Goal: Check status: Check status

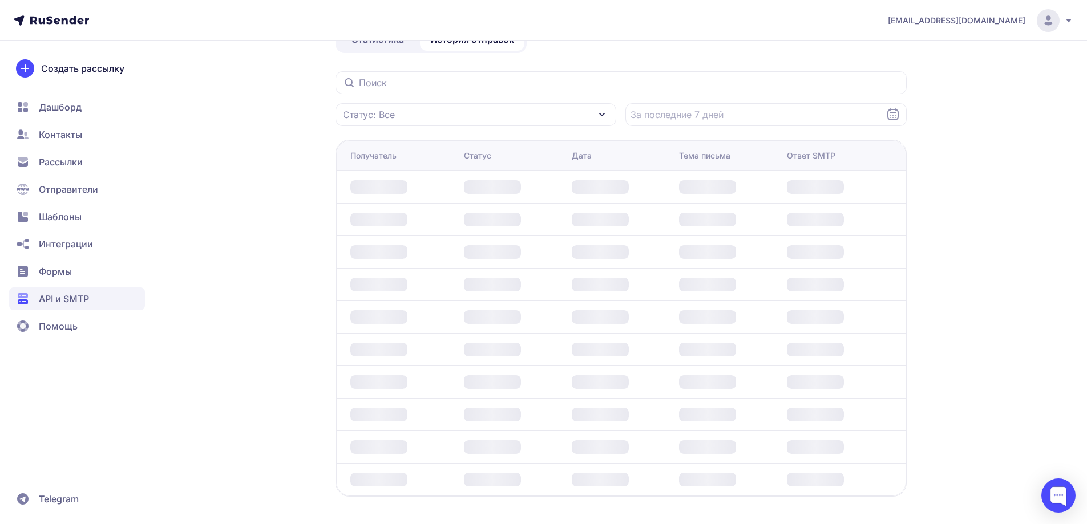
scroll to position [104, 0]
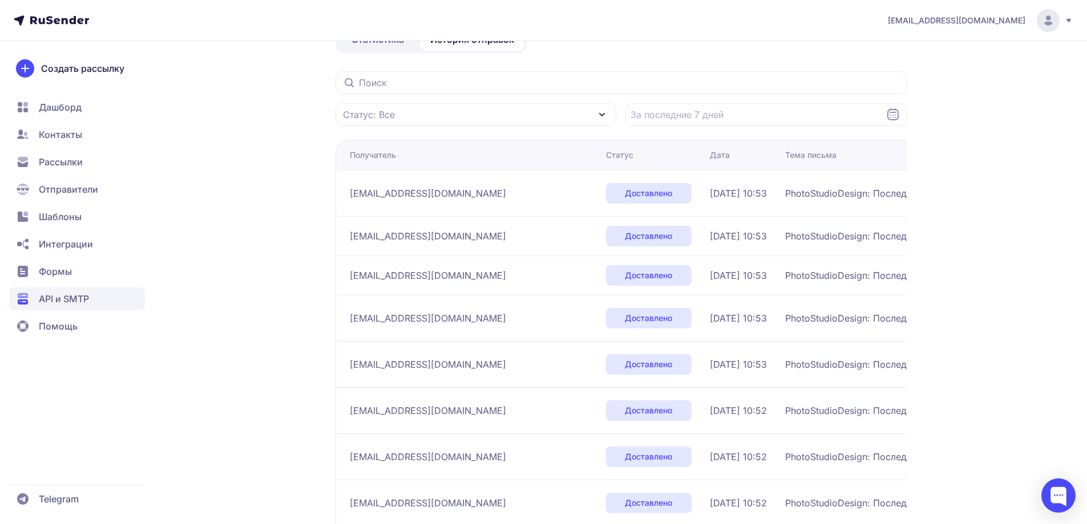
click at [443, 107] on div "Статус: Все" at bounding box center [475, 114] width 281 height 23
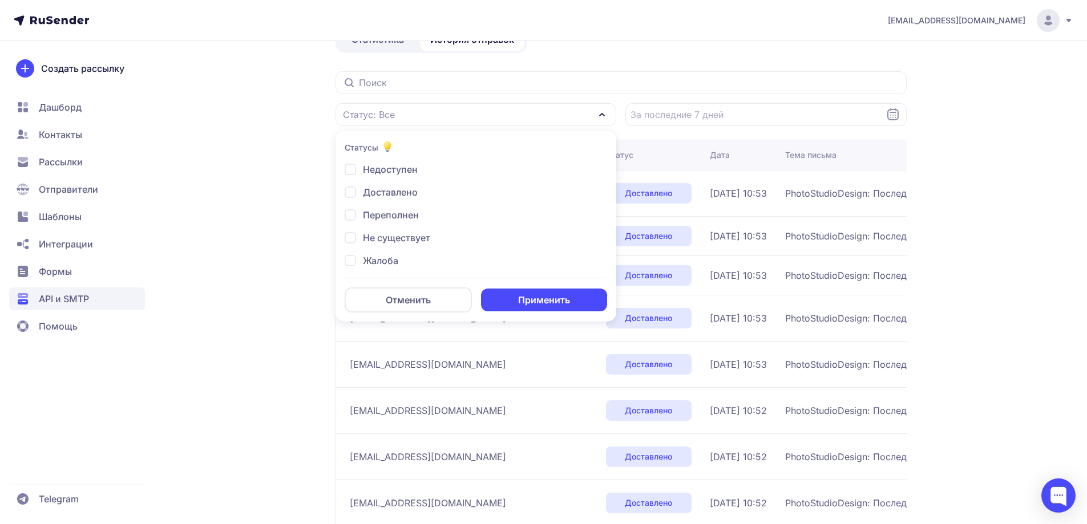
click at [349, 185] on div "Недоступен" at bounding box center [381, 192] width 73 height 14
checkbox input "true"
click at [349, 231] on div "Переполнен" at bounding box center [388, 238] width 86 height 14
checkbox input "true"
click at [350, 277] on div "Жалоба" at bounding box center [373, 284] width 56 height 14
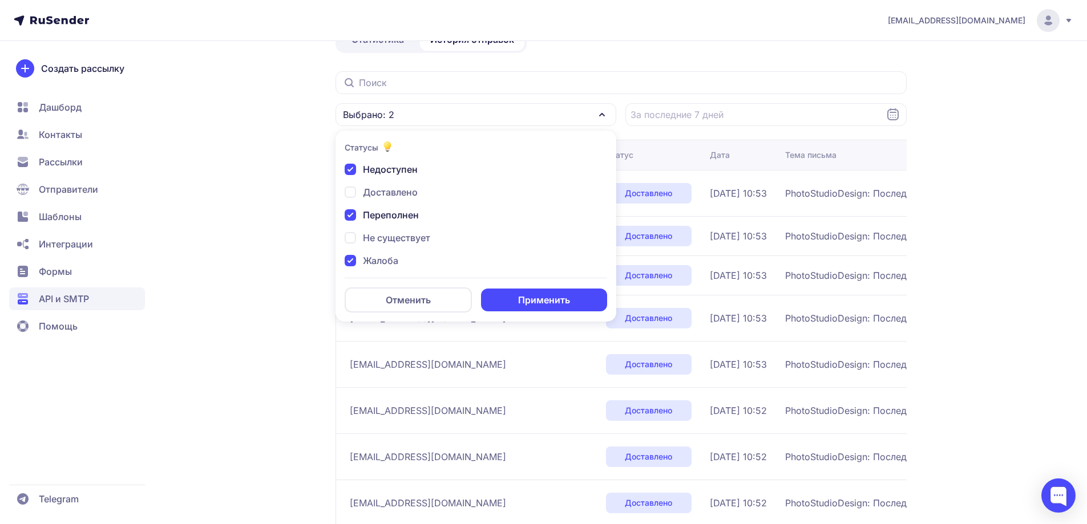
checkbox input "true"
click at [348, 254] on div "Не существует" at bounding box center [372, 261] width 54 height 14
checkbox input "true"
click at [346, 234] on div "Отписан" at bounding box center [374, 241] width 58 height 14
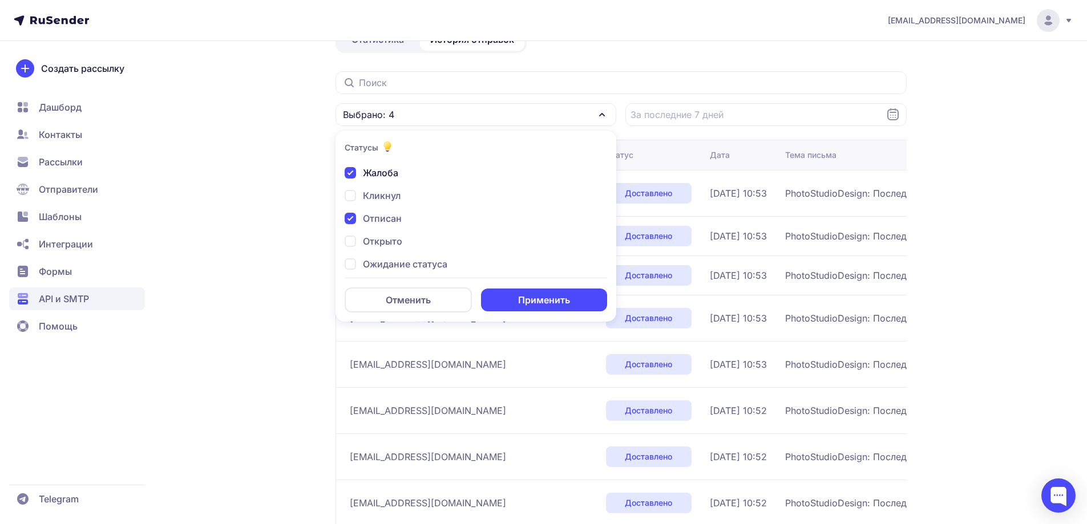
checkbox input "true"
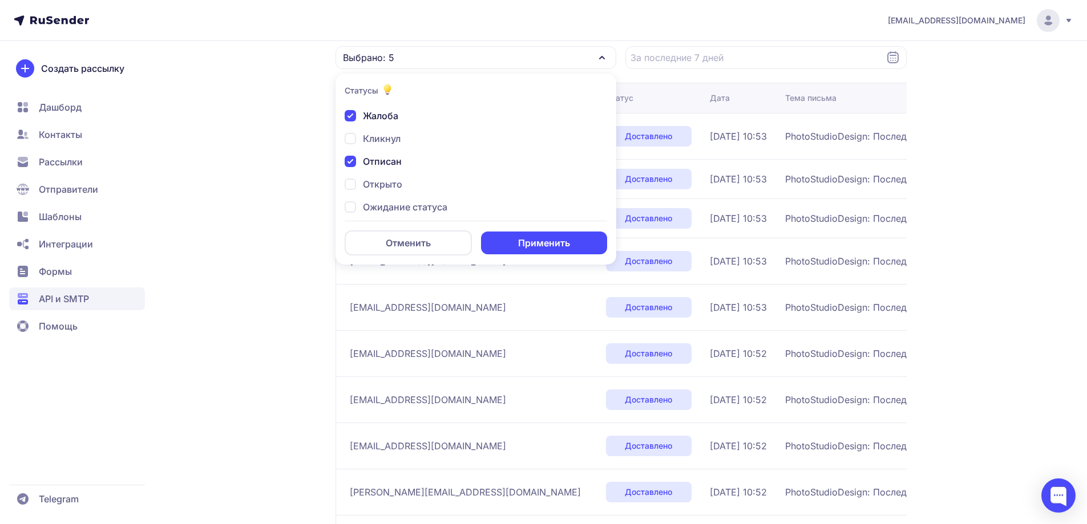
click at [528, 236] on button "Применить" at bounding box center [544, 243] width 126 height 23
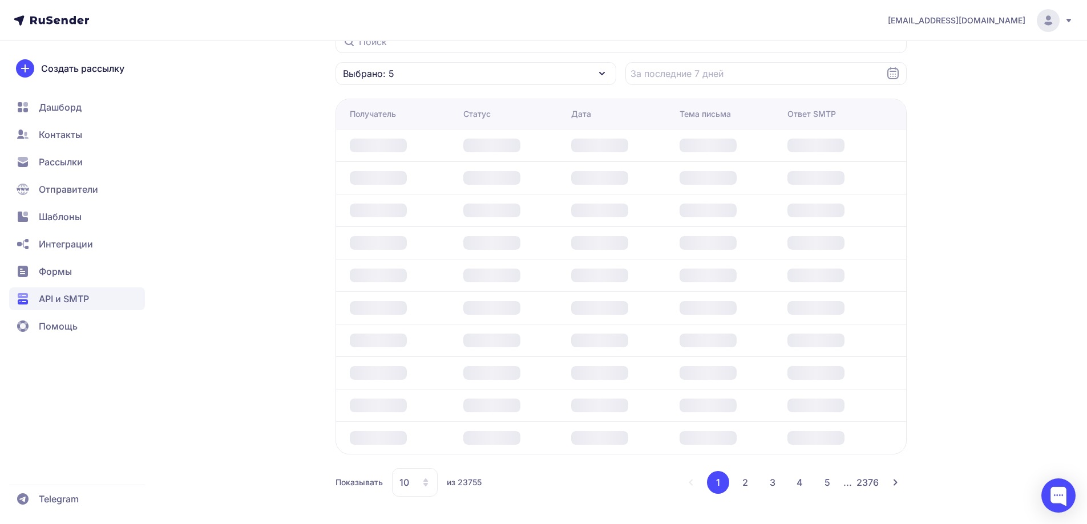
scroll to position [145, 0]
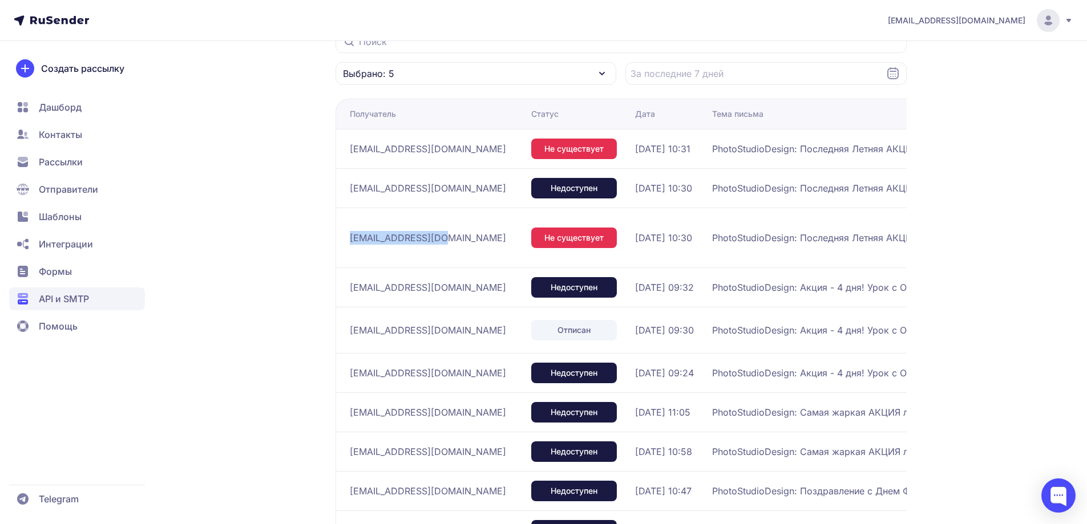
drag, startPoint x: 439, startPoint y: 233, endPoint x: 350, endPoint y: 236, distance: 88.4
click at [350, 236] on div "[EMAIL_ADDRESS][DOMAIN_NAME]" at bounding box center [436, 238] width 172 height 18
copy span "[EMAIL_ADDRESS][DOMAIN_NAME]"
drag, startPoint x: 424, startPoint y: 188, endPoint x: 351, endPoint y: 187, distance: 72.4
click at [351, 187] on div "[EMAIL_ADDRESS][DOMAIN_NAME]" at bounding box center [436, 188] width 172 height 18
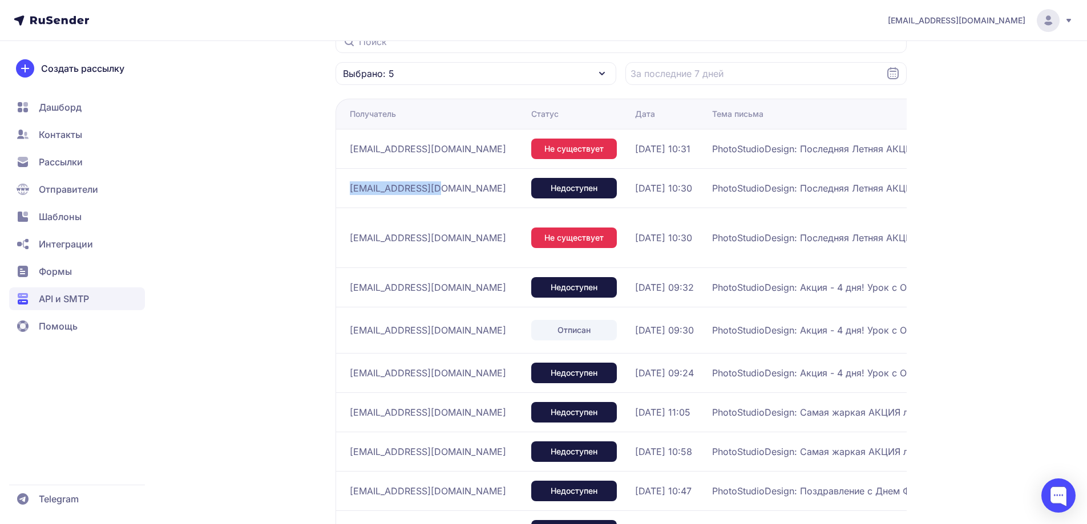
copy span "[EMAIL_ADDRESS][DOMAIN_NAME]"
drag, startPoint x: 428, startPoint y: 152, endPoint x: 350, endPoint y: 147, distance: 78.3
click at [350, 147] on div "[EMAIL_ADDRESS][DOMAIN_NAME]" at bounding box center [436, 149] width 172 height 18
copy span "[EMAIL_ADDRESS][DOMAIN_NAME]"
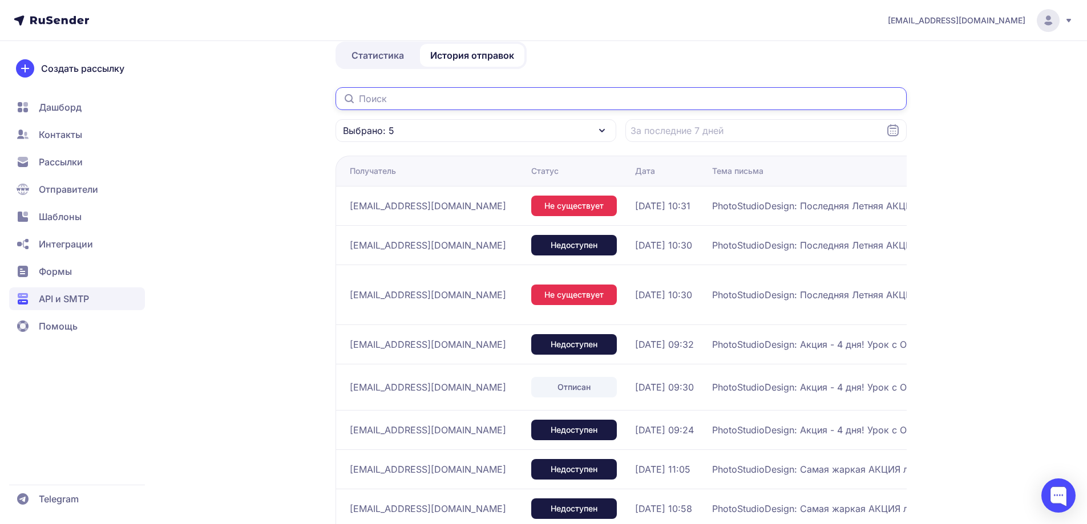
click at [430, 95] on input "text" at bounding box center [620, 98] width 571 height 23
paste input "[EMAIL_ADDRESS][DOMAIN_NAME]"
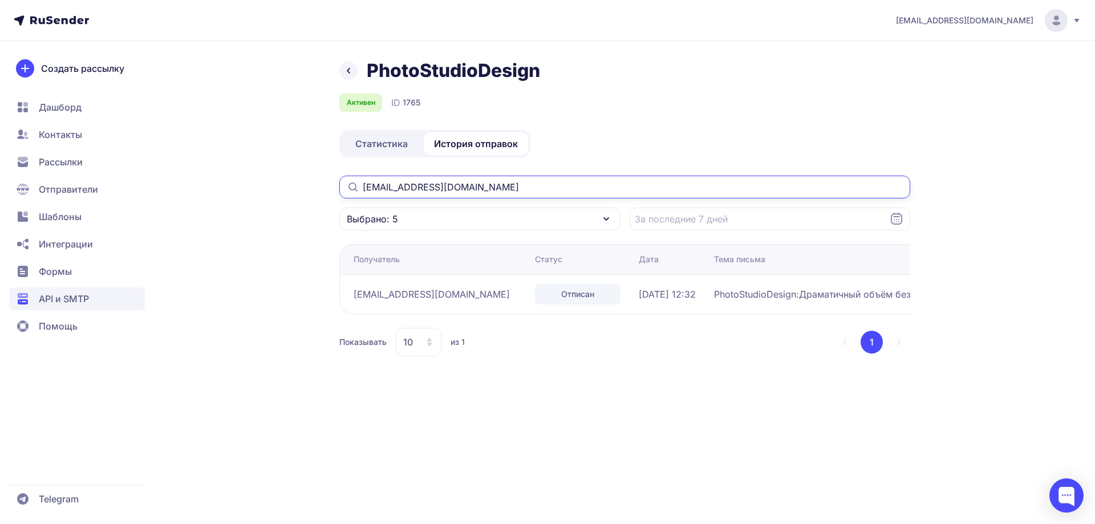
drag, startPoint x: 476, startPoint y: 189, endPoint x: 310, endPoint y: 182, distance: 166.1
click at [310, 182] on div "PhotoStudioDesign Активен ID 1765 Статистика История отправок [EMAIL_ADDRESS][D…" at bounding box center [547, 221] width 821 height 325
paste input "[EMAIL_ADDRESS][DOMAIN_NAME]"
type input "[EMAIL_ADDRESS][DOMAIN_NAME]"
